Goal: Task Accomplishment & Management: Manage account settings

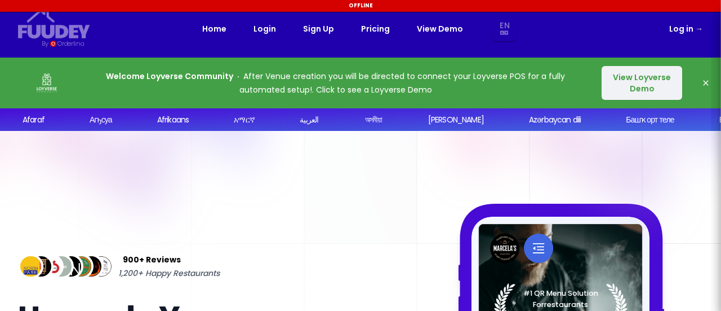
select select "en"
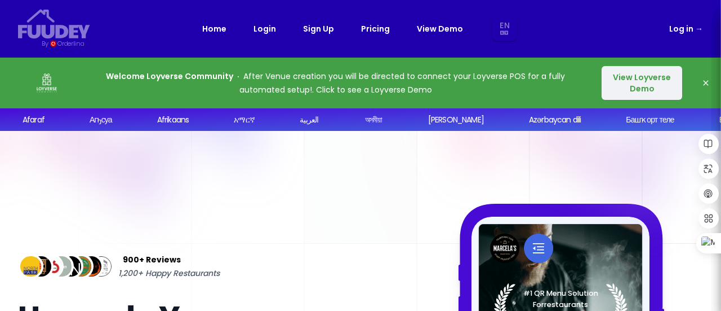
select select "en"
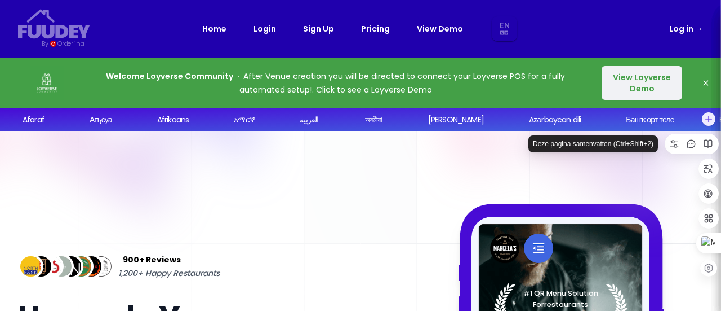
select select "en"
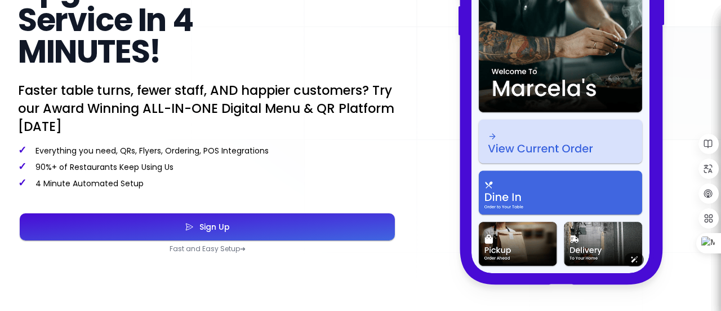
scroll to position [330, 0]
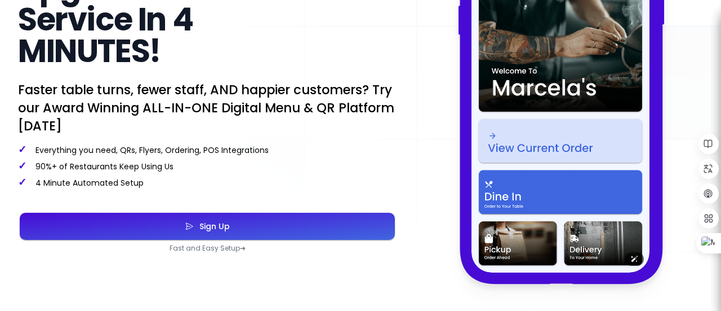
select select "en"
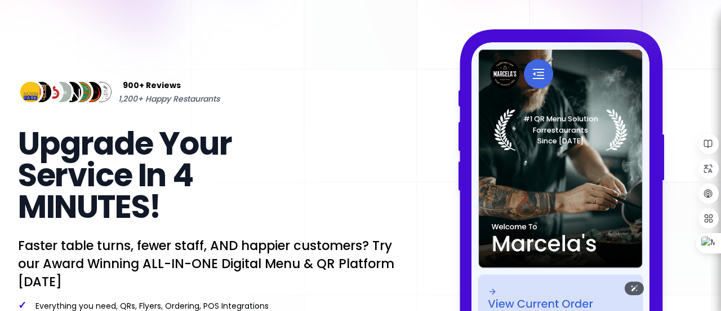
scroll to position [0, 0]
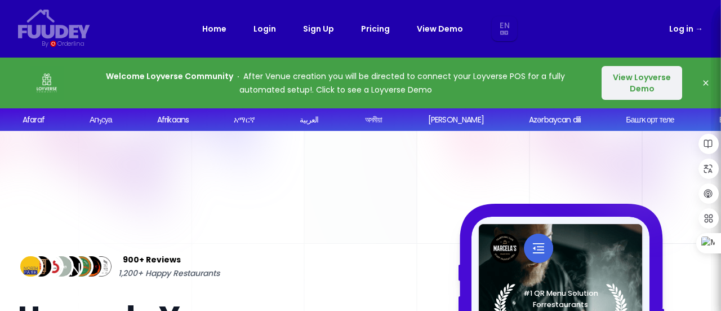
click at [683, 29] on link "Log in →" at bounding box center [687, 29] width 34 height 14
select select "en"
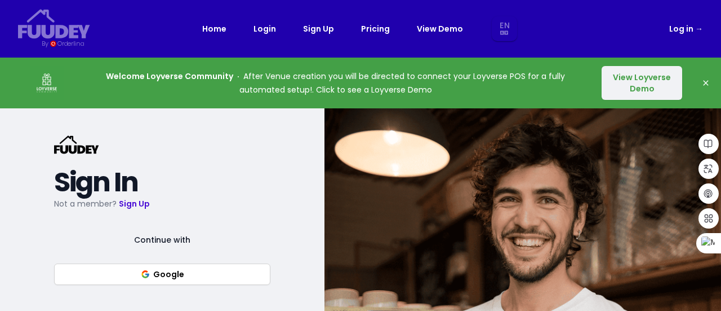
click at [189, 271] on button "Google" at bounding box center [162, 273] width 216 height 21
select select "en"
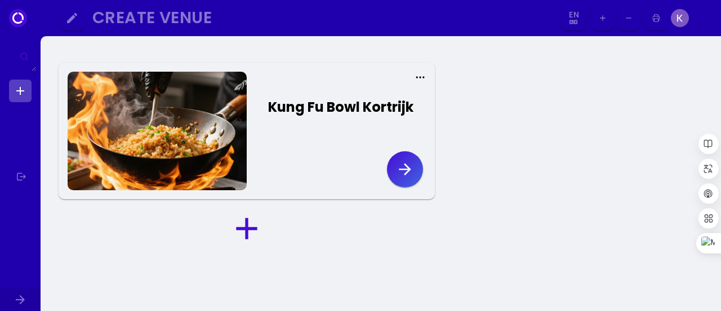
select select "en"
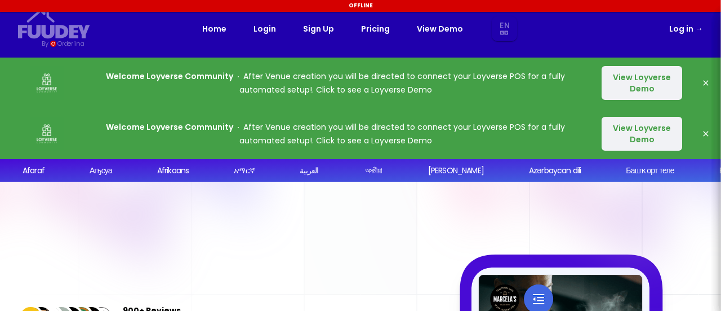
select select "en"
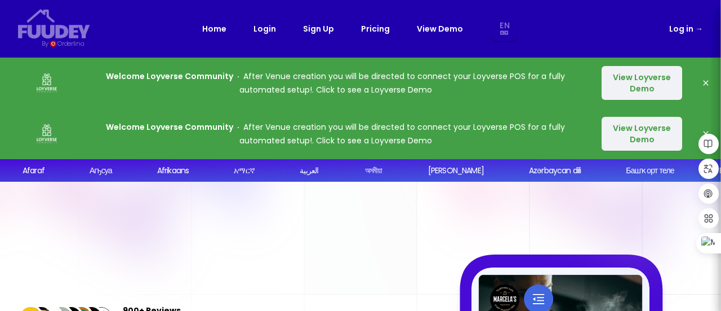
select select "en"
click at [718, 75] on div "Welcome Loyverse Community After Venue creation you will be directed to connect…" at bounding box center [360, 82] width 721 height 51
click at [707, 80] on icon "button" at bounding box center [706, 82] width 9 height 9
select select "en"
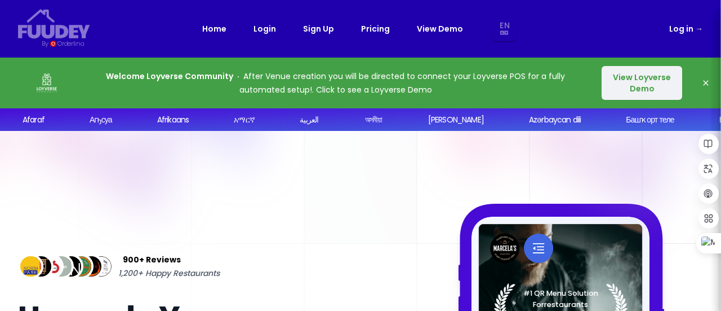
click at [707, 80] on icon "button" at bounding box center [706, 82] width 9 height 9
select select "en"
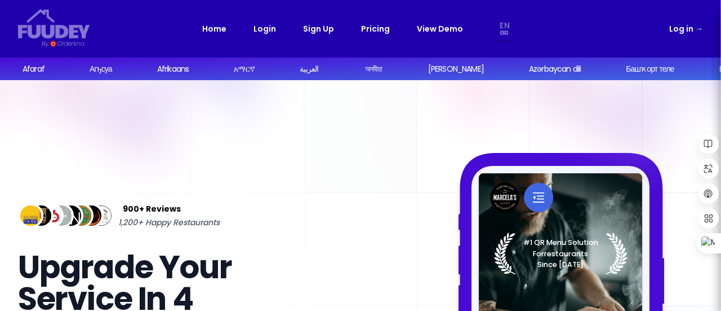
click at [688, 29] on link "Log in →" at bounding box center [687, 29] width 34 height 14
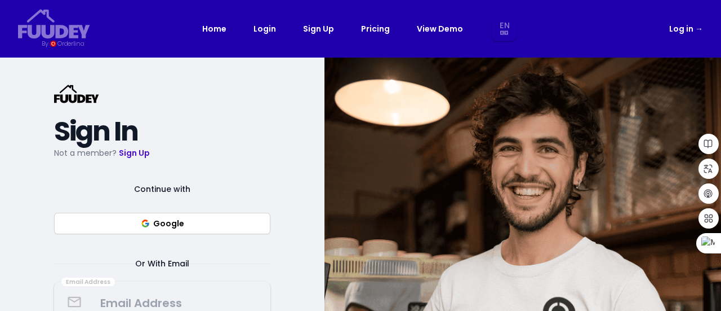
select select "en"
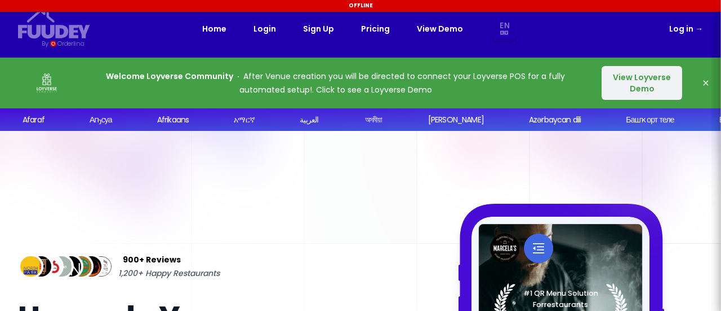
select select "en"
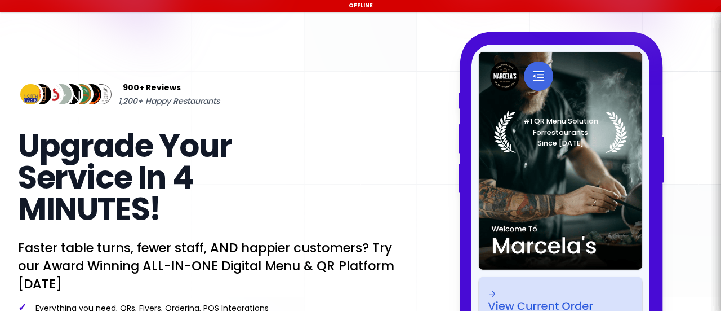
select select "en"
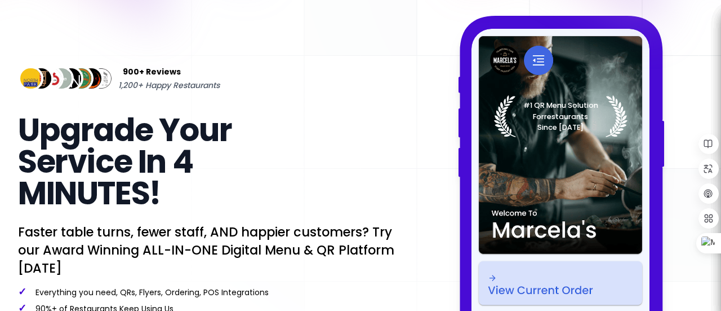
scroll to position [188, 0]
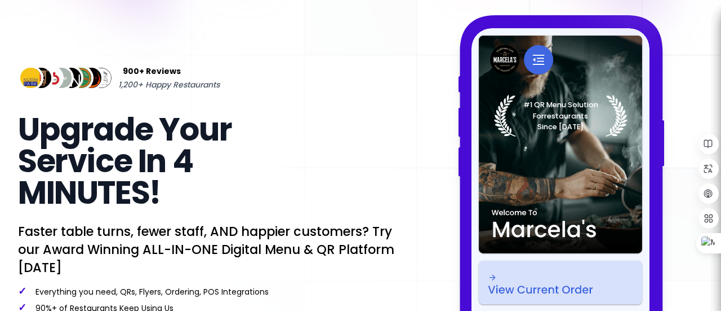
select select "en"
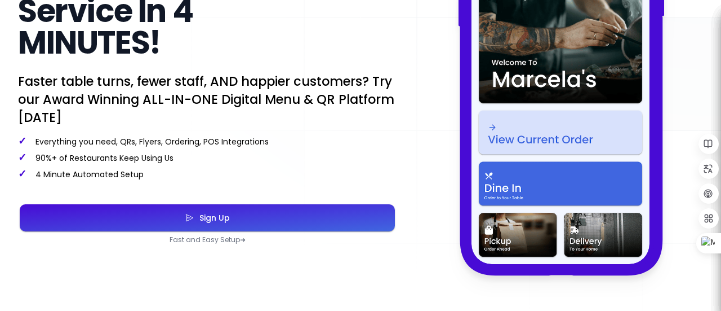
scroll to position [339, 0]
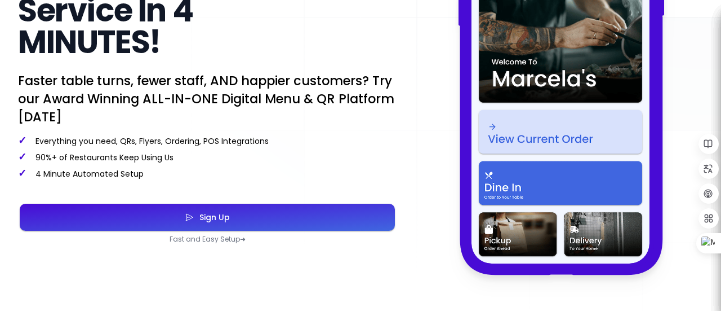
select select "en"
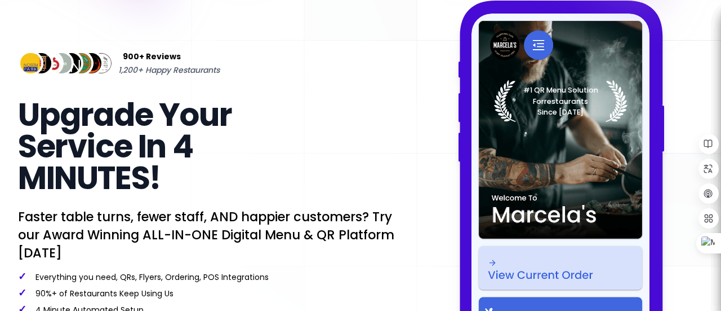
scroll to position [0, 0]
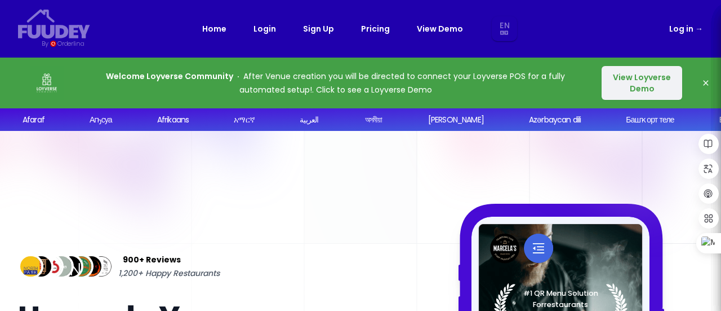
click at [709, 82] on icon "button" at bounding box center [706, 82] width 9 height 9
select select "en"
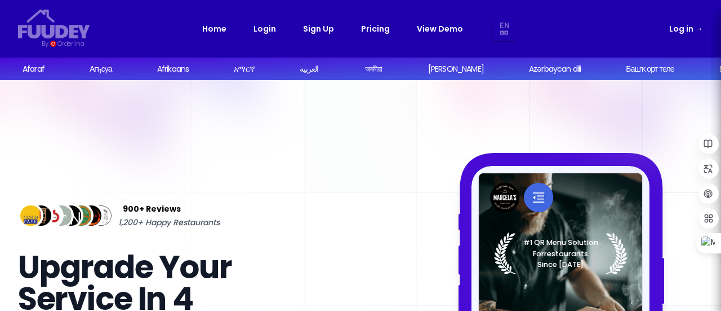
click at [269, 30] on link "Login" at bounding box center [265, 29] width 23 height 14
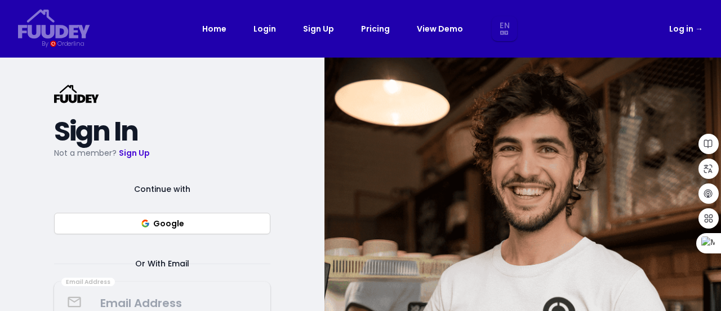
select select "en"
click at [149, 219] on icon "button" at bounding box center [145, 223] width 9 height 9
select select "en"
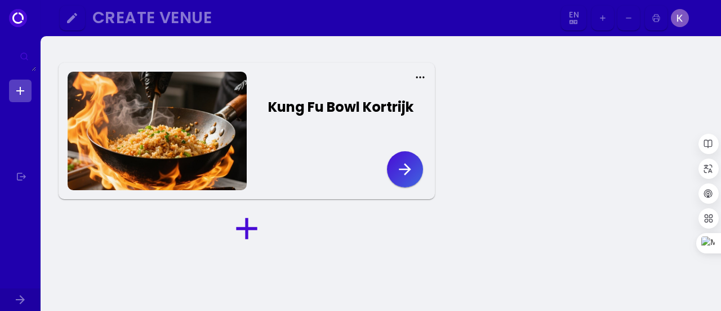
click at [398, 170] on icon "button" at bounding box center [405, 169] width 18 height 18
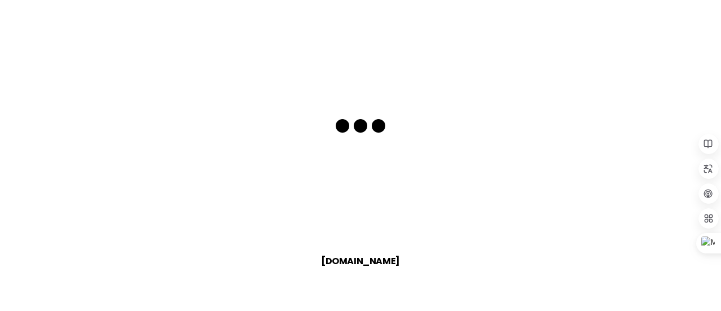
select select "en"
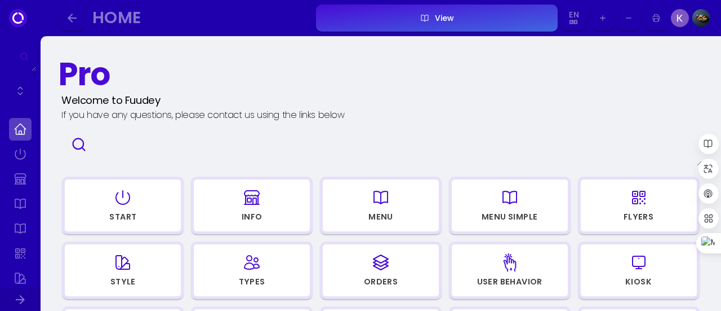
select select "en"
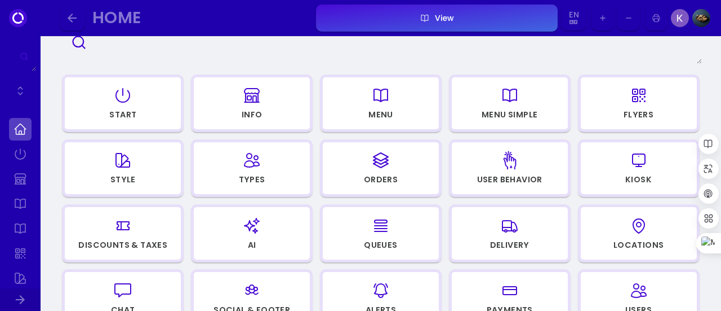
scroll to position [103, 0]
click at [157, 236] on div "button" at bounding box center [123, 224] width 106 height 27
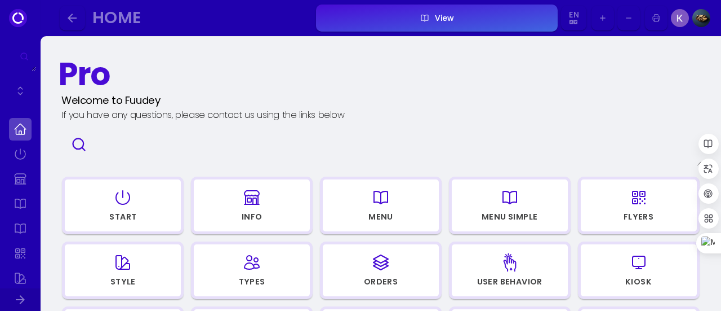
select select "en"
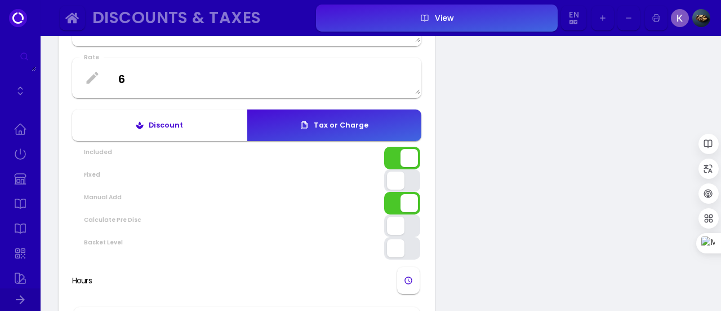
scroll to position [161, 0]
click at [405, 213] on button "button" at bounding box center [402, 203] width 36 height 23
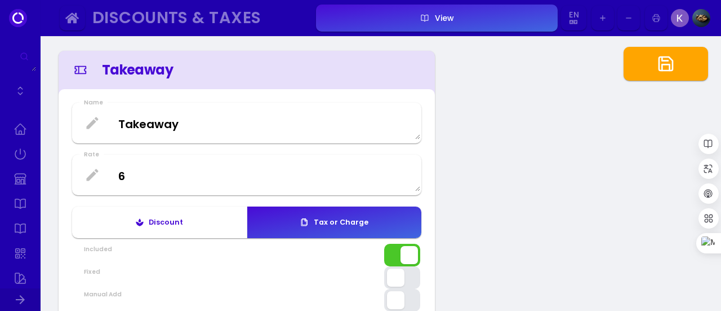
scroll to position [60, 0]
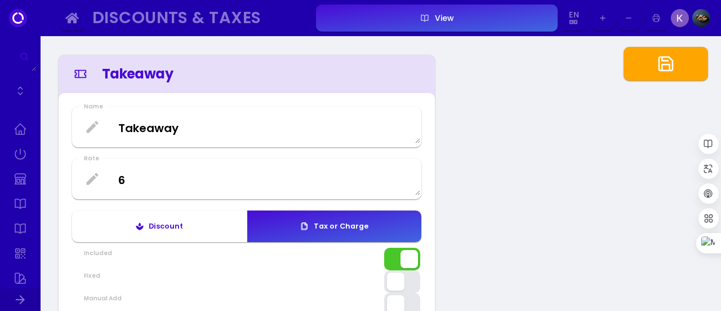
click at [282, 127] on textarea "Takeaway" at bounding box center [246, 126] width 347 height 33
click at [175, 74] on div "Takeaway 6%" at bounding box center [259, 74] width 314 height 20
click at [173, 74] on div "Takeaway 6%" at bounding box center [259, 74] width 314 height 20
click at [169, 74] on div "Takeaway 6%" at bounding box center [259, 74] width 314 height 20
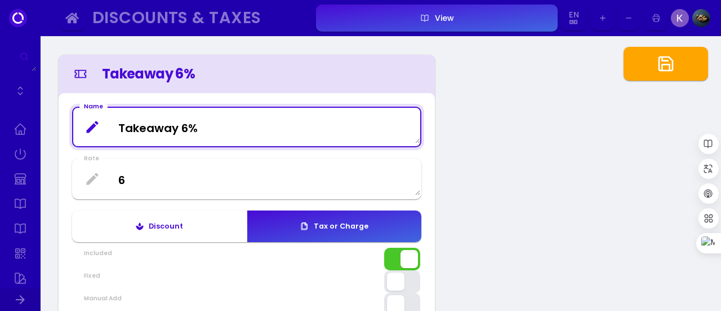
click at [179, 133] on textarea "Takeaway 6%" at bounding box center [246, 126] width 347 height 33
type textarea "Takeout 6%"
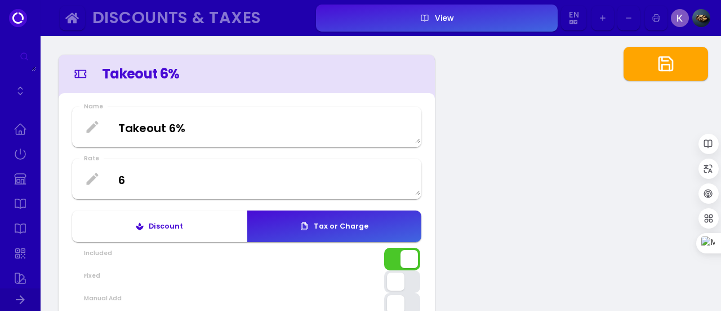
click at [677, 69] on button "button" at bounding box center [666, 64] width 85 height 34
select select "en"
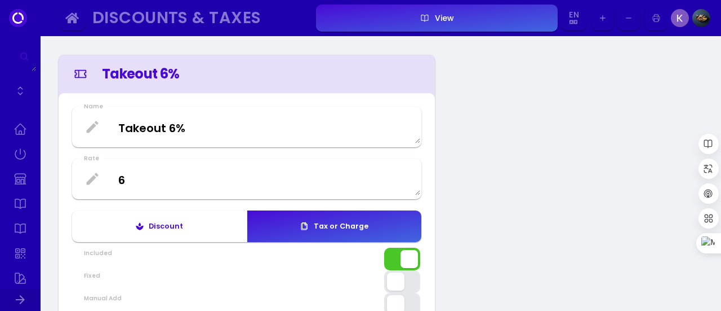
click at [407, 20] on button "View" at bounding box center [437, 18] width 242 height 27
select select "en"
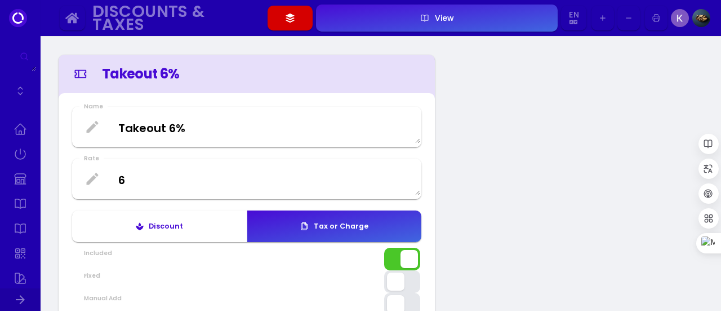
select select "en"
click at [282, 28] on button "button" at bounding box center [290, 18] width 45 height 25
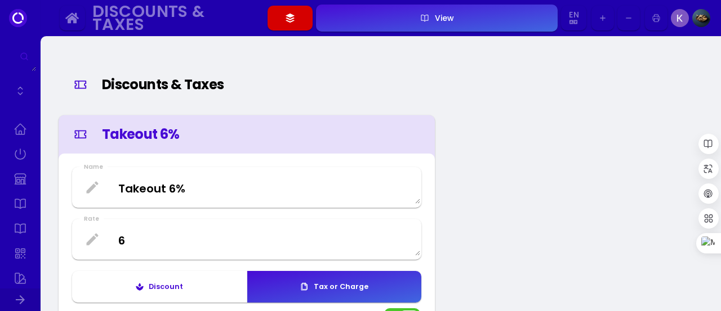
select select "en"
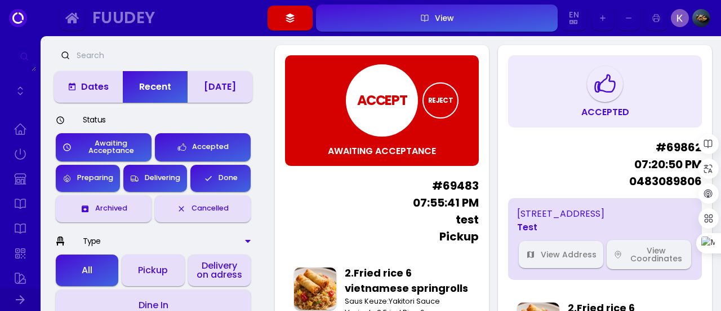
select select "en"
click at [373, 100] on div "ACCEPT" at bounding box center [382, 100] width 50 height 20
select select "en"
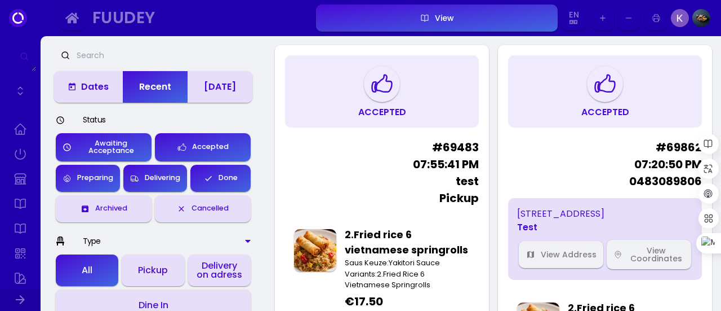
click at [516, 25] on button "View" at bounding box center [437, 18] width 242 height 27
select select "en"
